Goal: Task Accomplishment & Management: Manage account settings

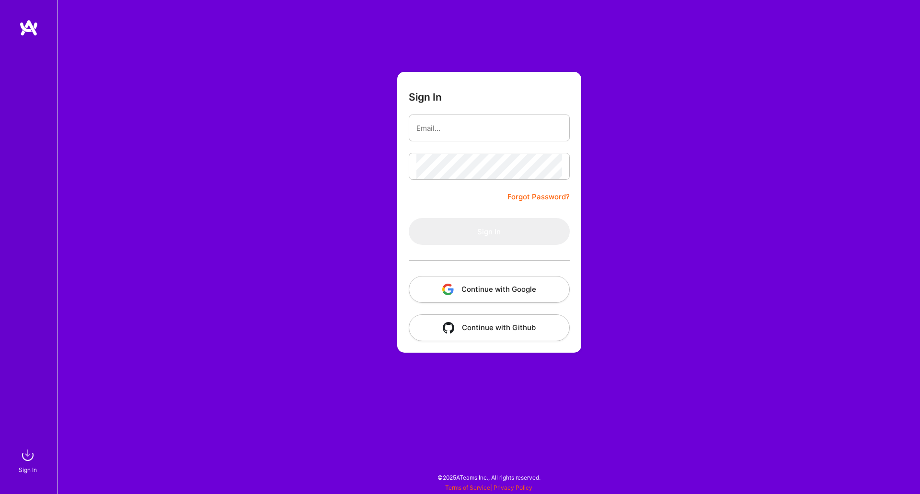
click at [485, 279] on button "Continue with Google" at bounding box center [489, 289] width 161 height 27
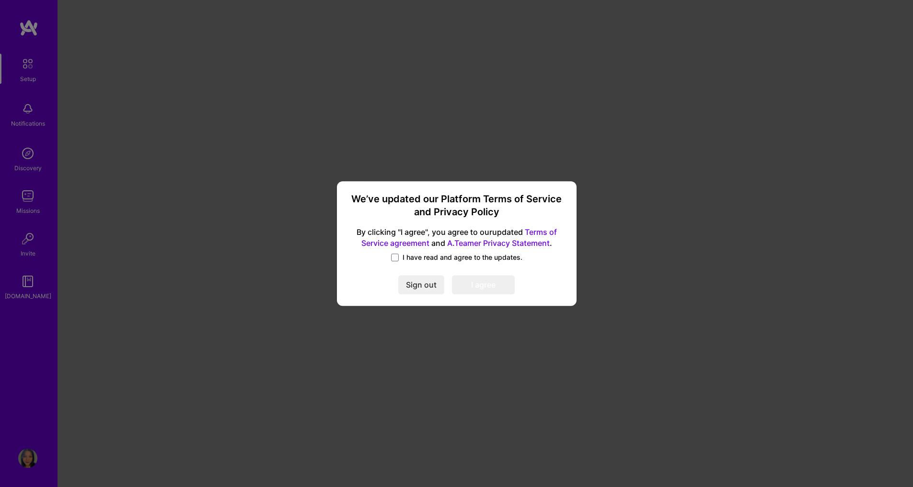
click at [399, 256] on label "I have read and agree to the updates." at bounding box center [456, 258] width 131 height 10
click at [0, 0] on input "I have read and agree to the updates." at bounding box center [0, 0] width 0 height 0
click at [489, 280] on button "I agree" at bounding box center [483, 284] width 63 height 19
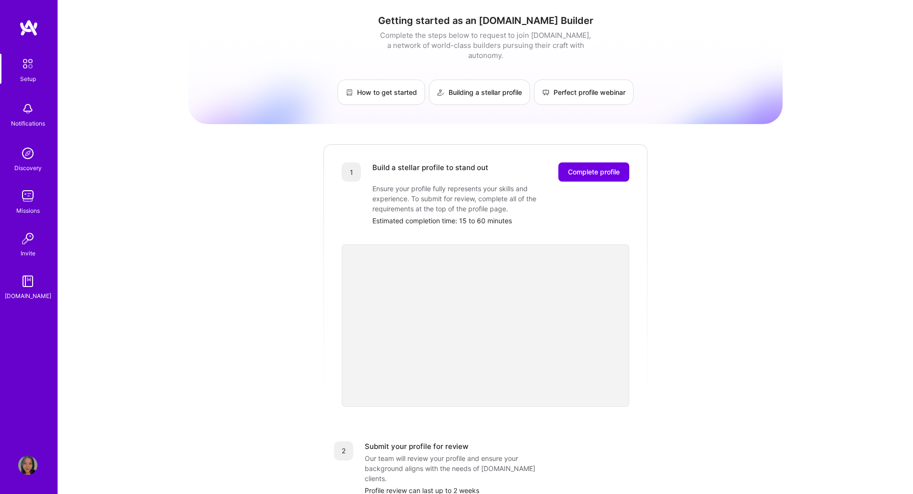
click at [28, 116] on img at bounding box center [27, 108] width 19 height 19
click at [24, 464] on img at bounding box center [27, 465] width 19 height 19
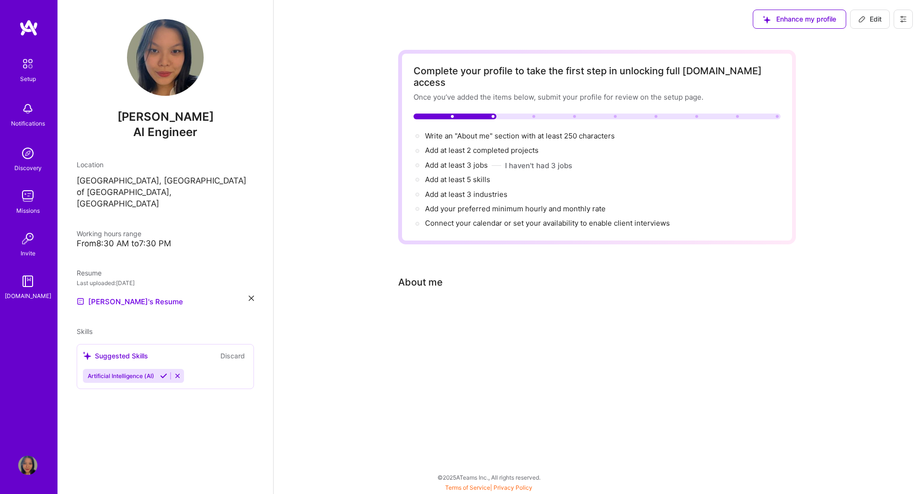
click at [793, 27] on button "Enhance my profile" at bounding box center [799, 19] width 93 height 19
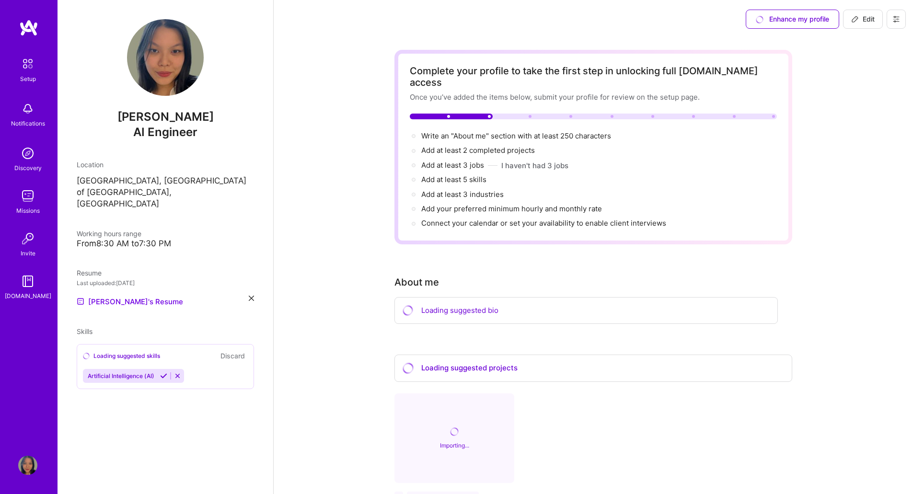
click at [853, 23] on span "Edit" at bounding box center [862, 19] width 23 height 10
select select "US"
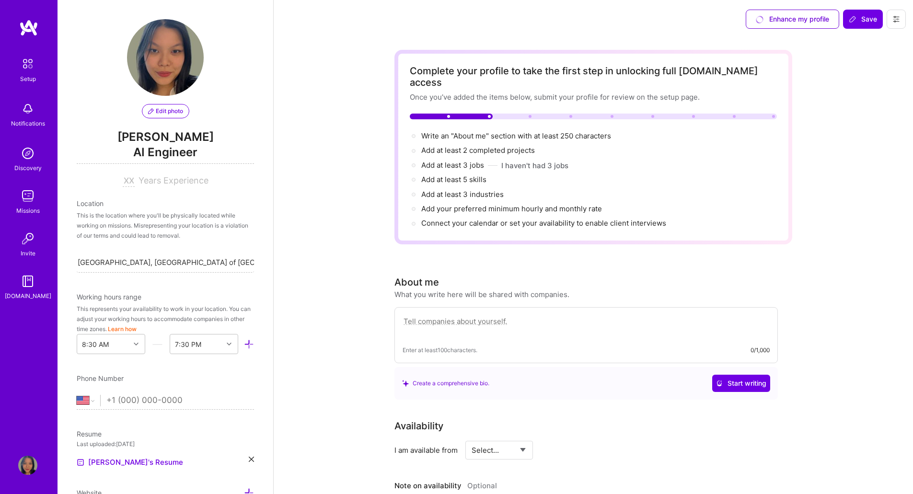
scroll to position [314, 0]
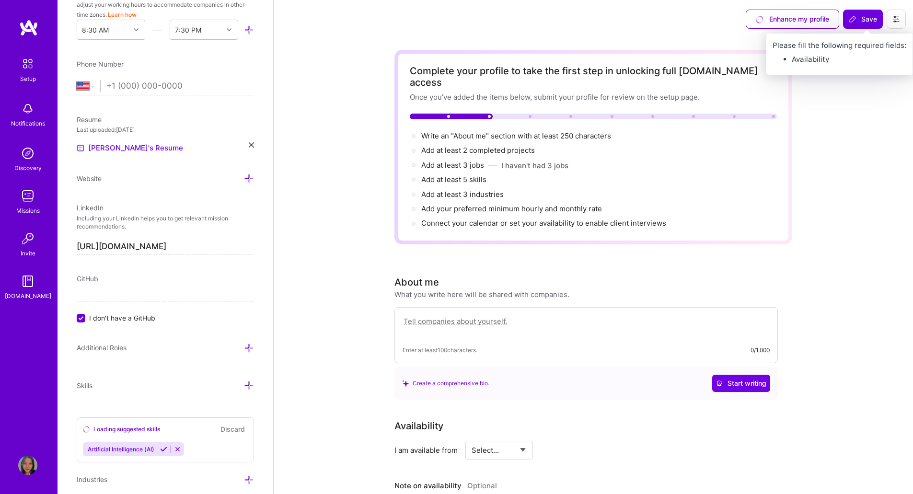
click at [853, 23] on icon at bounding box center [853, 19] width 8 height 8
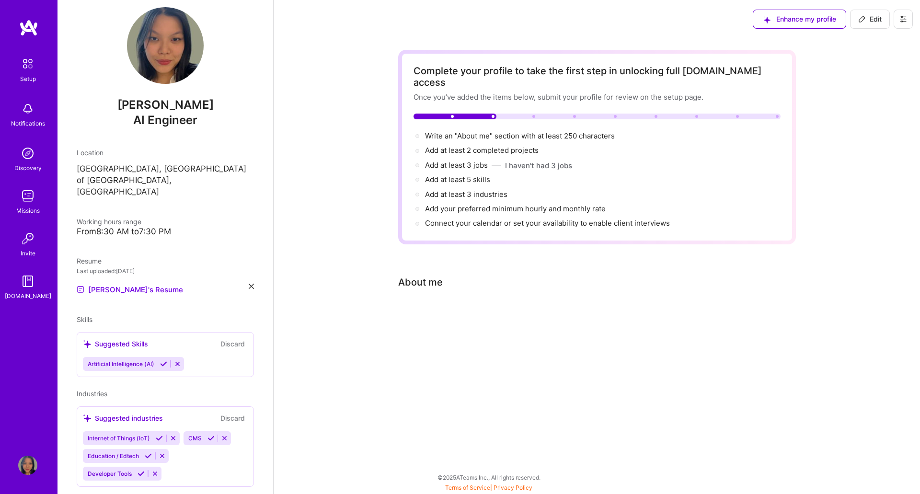
scroll to position [0, 0]
